Goal: Task Accomplishment & Management: Complete application form

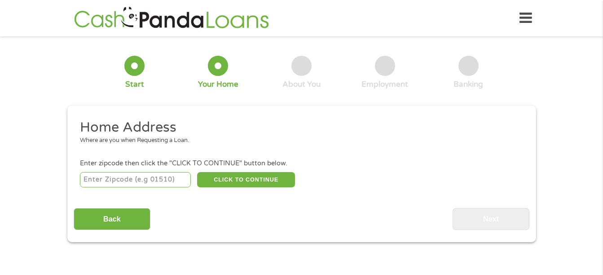
click at [159, 181] on input "number" at bounding box center [135, 179] width 111 height 15
type input "85705"
click at [233, 177] on button "CLICK TO CONTINUE" at bounding box center [246, 179] width 98 height 15
type input "85705"
type input "[GEOGRAPHIC_DATA]"
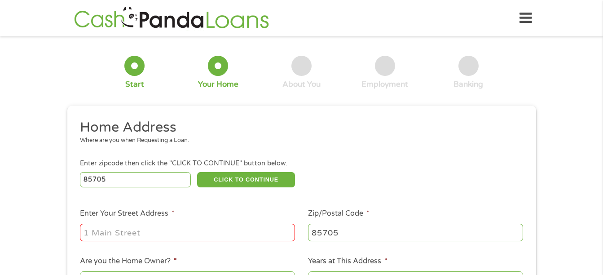
click at [208, 227] on input "Enter Your Street Address *" at bounding box center [187, 232] width 215 height 17
type input "[STREET_ADDRESS]"
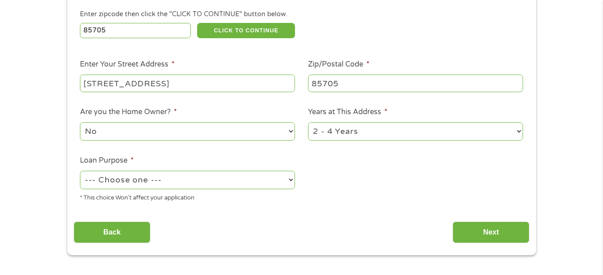
scroll to position [150, 0]
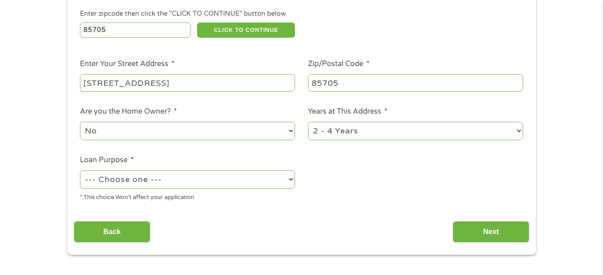
click at [163, 129] on select "No Yes" at bounding box center [187, 131] width 215 height 18
click at [80, 122] on select "No Yes" at bounding box center [187, 131] width 215 height 18
click at [333, 127] on select "1 Year or less 1 - 2 Years 2 - 4 Years Over 4 Years" at bounding box center [415, 131] width 215 height 18
select select "24months"
click at [308, 122] on select "1 Year or less 1 - 2 Years 2 - 4 Years Over 4 Years" at bounding box center [415, 131] width 215 height 18
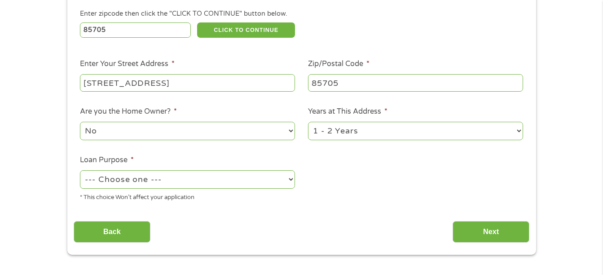
click at [220, 188] on select "--- Choose one --- Pay Bills Debt Consolidation Home Improvement Major Purchase…" at bounding box center [187, 179] width 215 height 18
select select "paybills"
click at [80, 170] on select "--- Choose one --- Pay Bills Debt Consolidation Home Improvement Major Purchase…" at bounding box center [187, 179] width 215 height 18
click at [484, 229] on input "Next" at bounding box center [491, 232] width 77 height 22
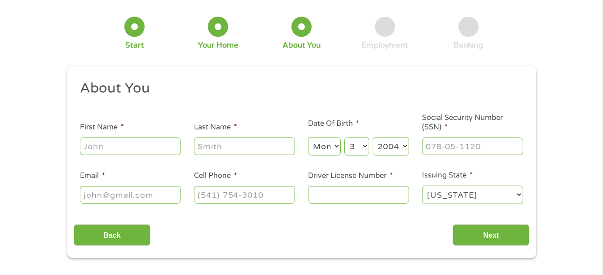
scroll to position [0, 0]
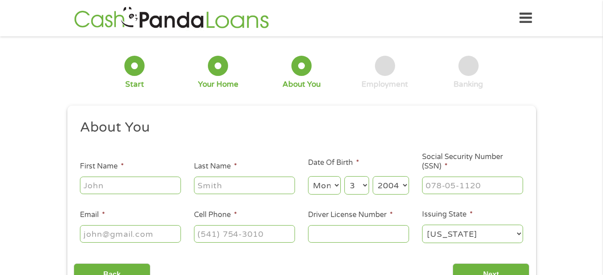
click at [168, 186] on input "First Name *" at bounding box center [130, 184] width 101 height 17
type input "[PERSON_NAME]"
type input "[EMAIL_ADDRESS][DOMAIN_NAME]"
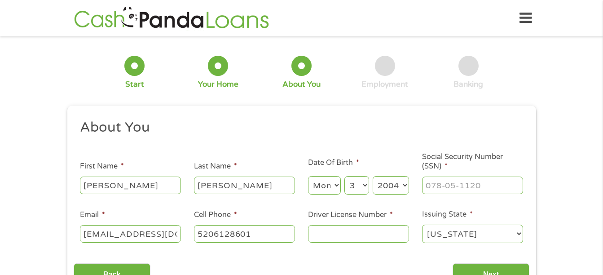
type input "[PHONE_NUMBER]"
click at [331, 182] on select "Month 1 2 3 4 5 6 7 8 9 10 11 12" at bounding box center [324, 185] width 33 height 18
select select "1"
click at [308, 176] on select "Month 1 2 3 4 5 6 7 8 9 10 11 12" at bounding box center [324, 185] width 33 height 18
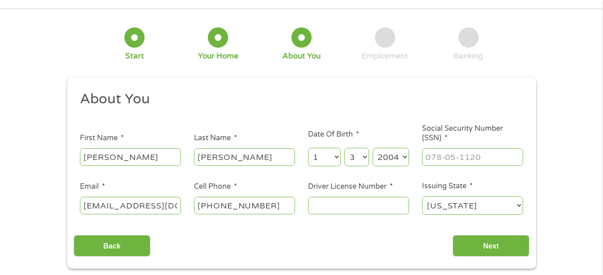
scroll to position [40, 0]
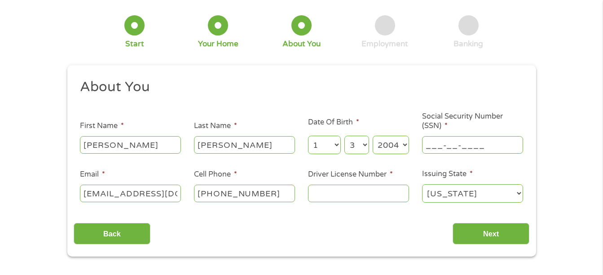
click at [462, 145] on input "___-__-____" at bounding box center [472, 144] width 101 height 17
type input "764-38-2103"
click at [343, 200] on input "Driver License Number *" at bounding box center [358, 193] width 101 height 17
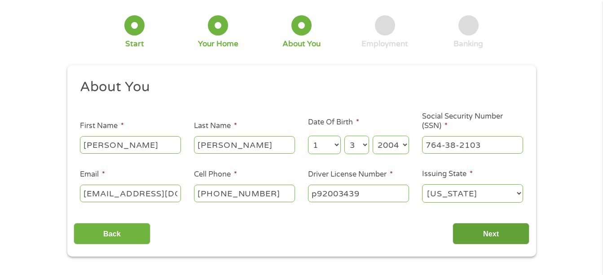
type input "p92003439"
click at [480, 230] on input "Next" at bounding box center [491, 234] width 77 height 22
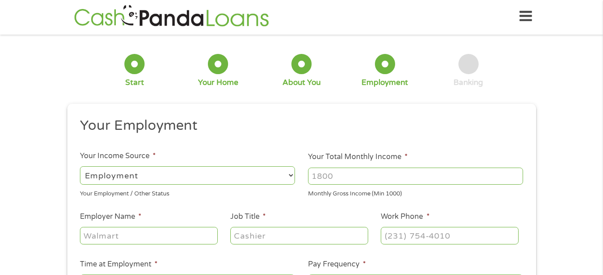
scroll to position [0, 0]
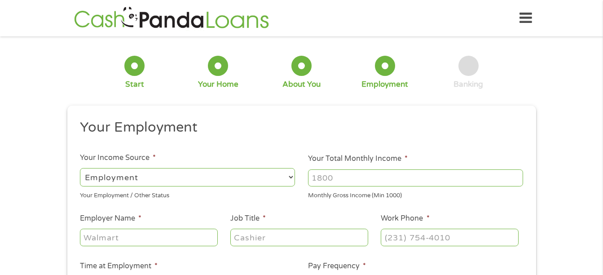
click at [348, 173] on input "Your Total Monthly Income *" at bounding box center [415, 177] width 215 height 17
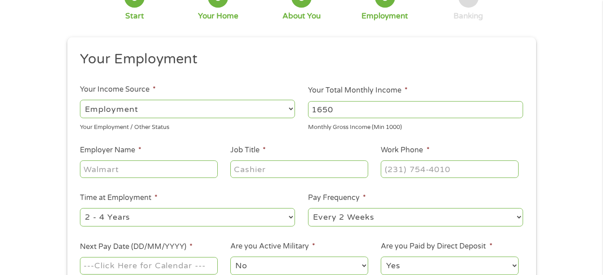
scroll to position [125, 0]
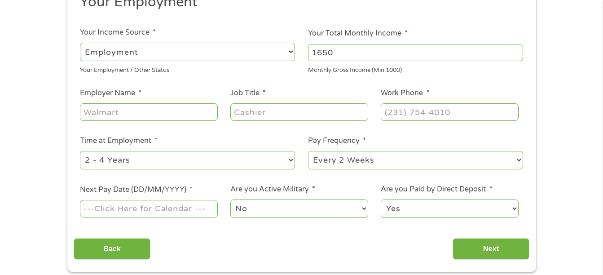
type input "1650"
click at [129, 114] on input "Employer Name *" at bounding box center [148, 111] width 137 height 17
type input "Raw Smoke Shop"
type input "Cashier"
type input "[PHONE_NUMBER]"
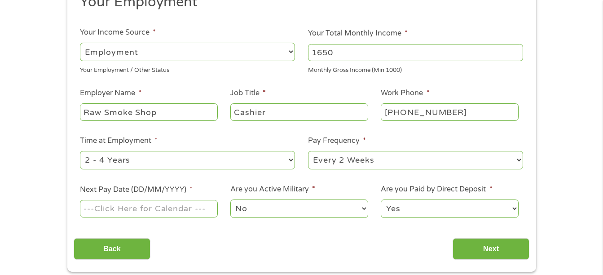
click at [189, 154] on select "--- Choose one --- 1 Year or less 1 - 2 Years 2 - 4 Years Over 4 Years" at bounding box center [187, 160] width 215 height 18
select select "24months"
click at [80, 151] on select "--- Choose one --- 1 Year or less 1 - 2 Years 2 - 4 Years Over 4 Years" at bounding box center [187, 160] width 215 height 18
click at [344, 164] on select "--- Choose one --- Every 2 Weeks Every Week Monthly Semi-Monthly" at bounding box center [415, 160] width 215 height 18
select select "weekly"
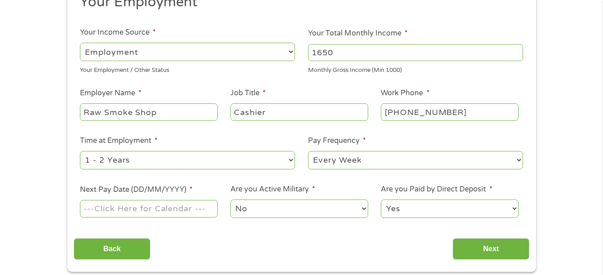
click at [308, 151] on select "--- Choose one --- Every 2 Weeks Every Week Monthly Semi-Monthly" at bounding box center [415, 160] width 215 height 18
click at [132, 210] on input "Next Pay Date (DD/MM/YYYY) *" at bounding box center [148, 208] width 137 height 17
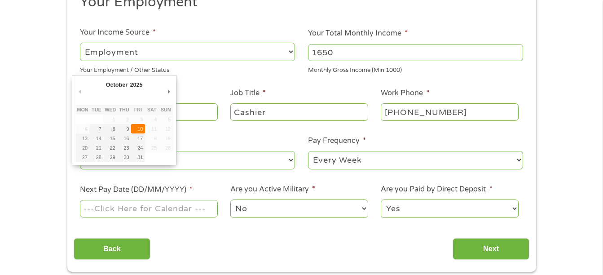
type input "[DATE]"
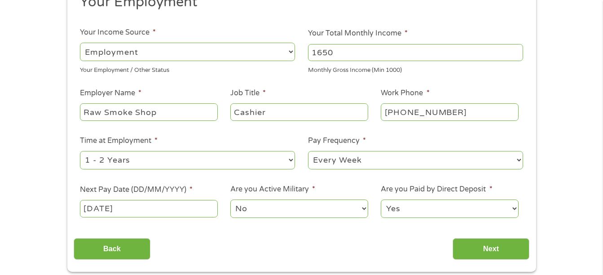
click at [404, 213] on select "Yes No" at bounding box center [449, 208] width 137 height 18
click at [480, 241] on input "Next" at bounding box center [491, 249] width 77 height 22
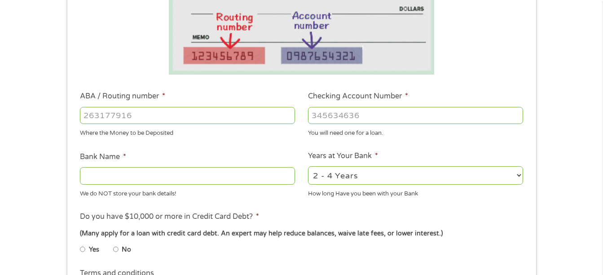
scroll to position [197, 0]
click at [246, 112] on input "ABA / Routing number *" at bounding box center [187, 115] width 215 height 17
